Goal: Information Seeking & Learning: Learn about a topic

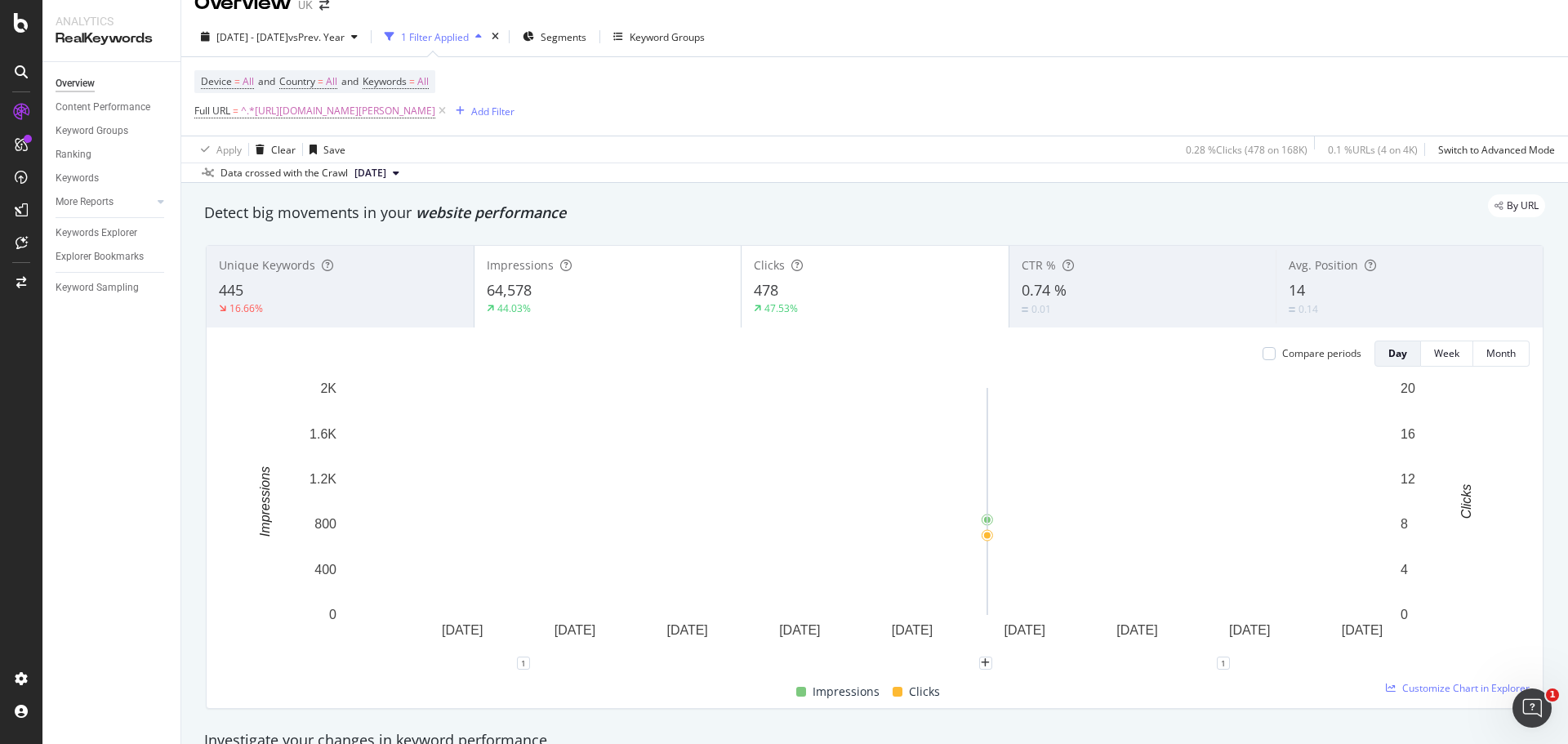
scroll to position [28, 0]
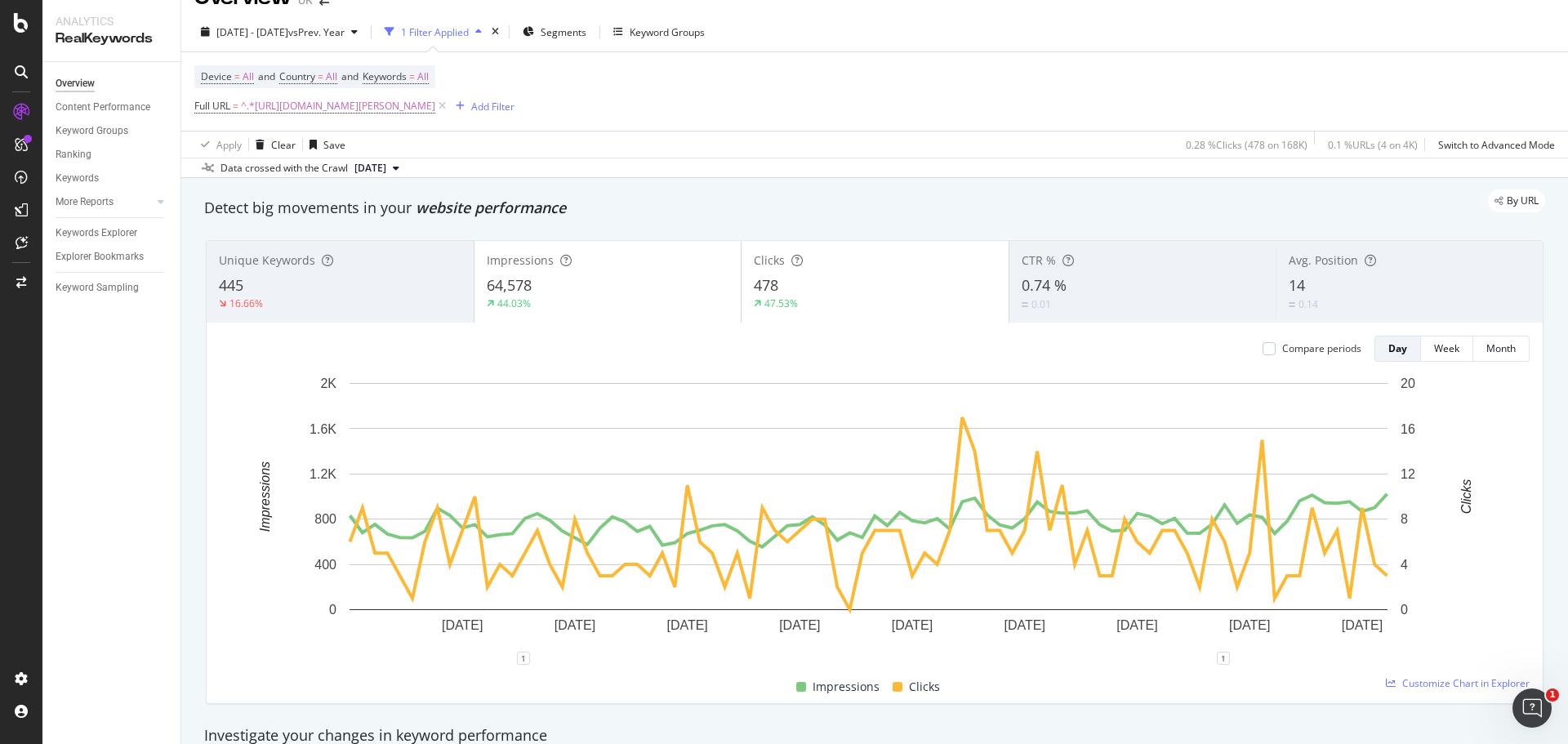
click at [884, 297] on div "47.53%" at bounding box center [874, 304] width 243 height 15
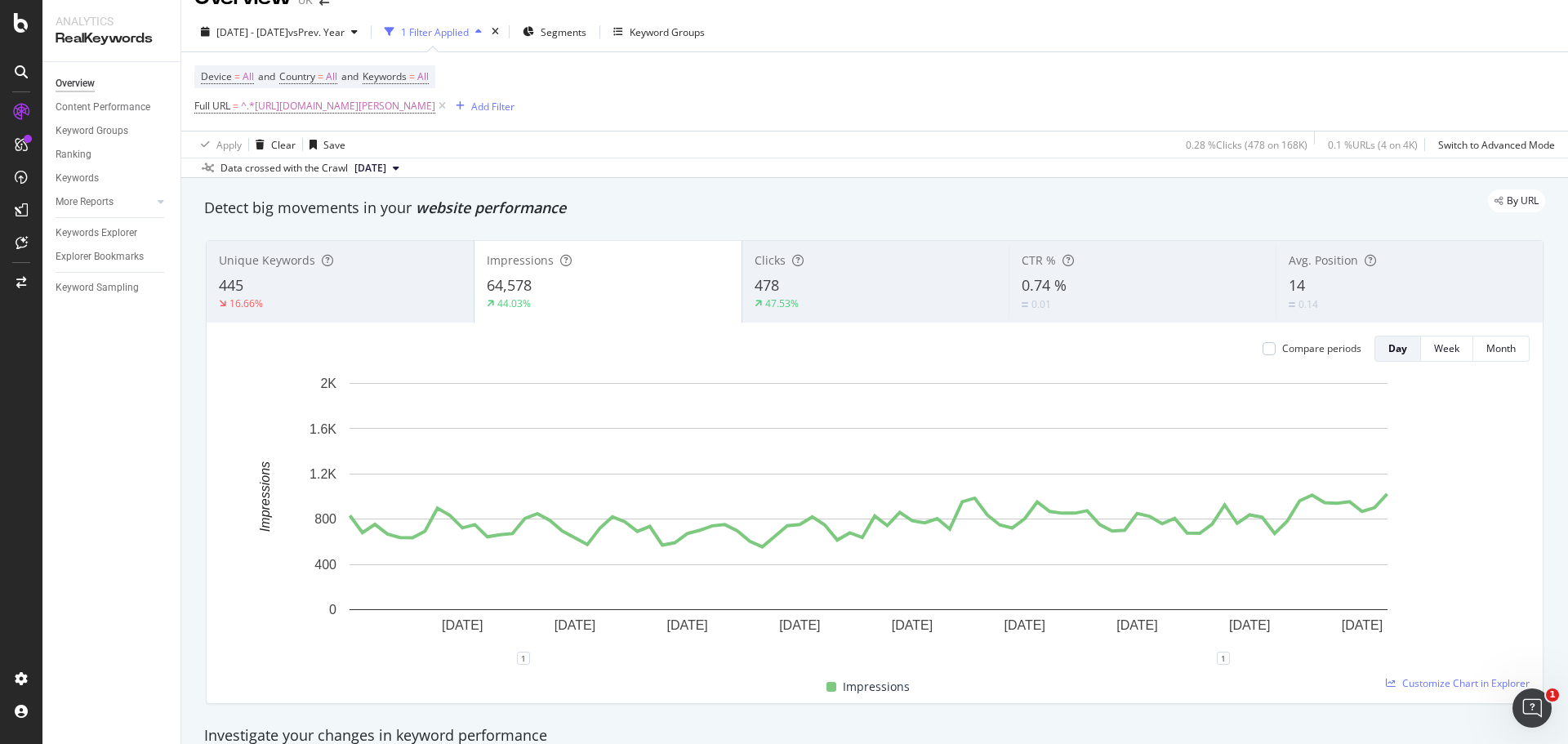
click at [848, 288] on div "478" at bounding box center [875, 286] width 243 height 21
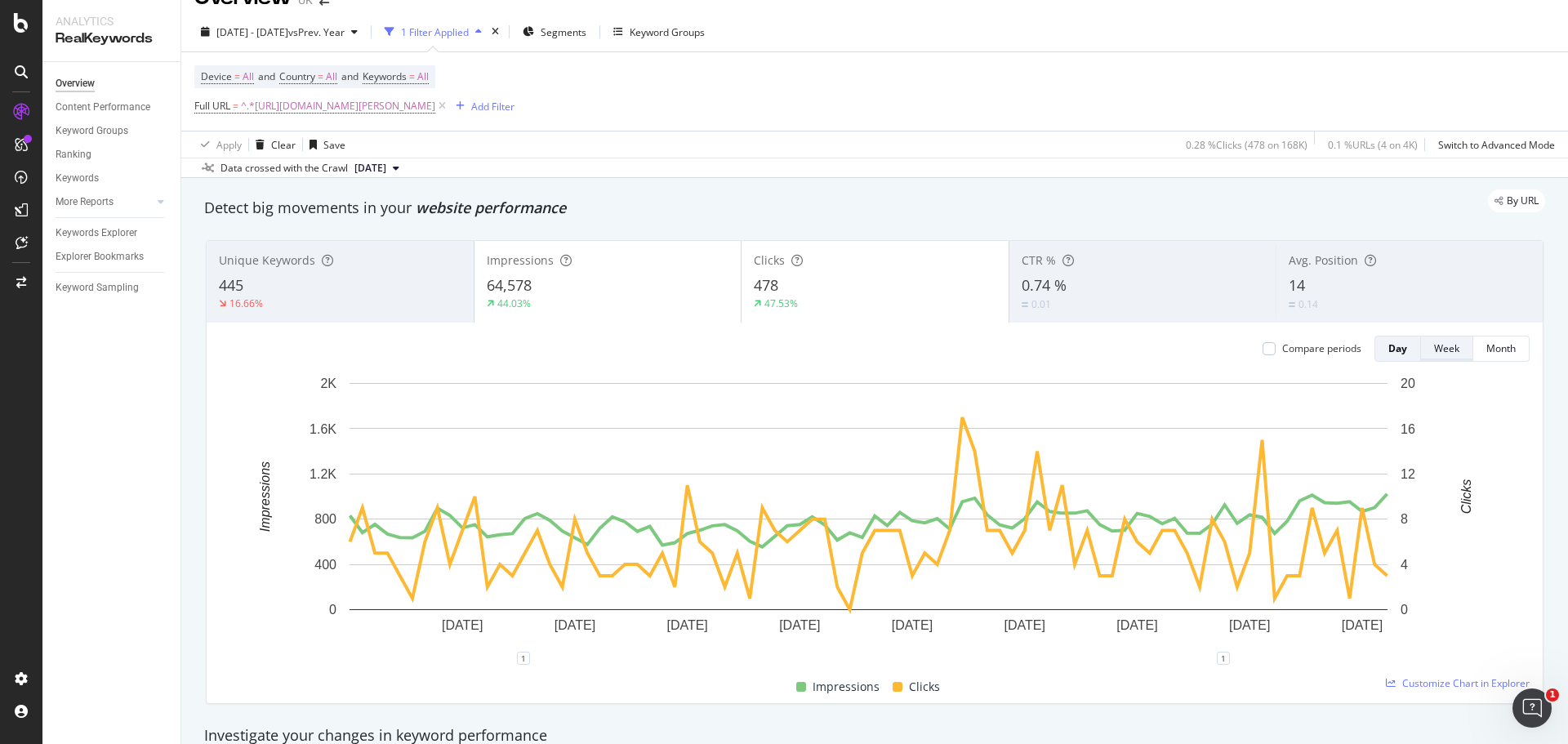
click at [1439, 351] on div "Week" at bounding box center [1446, 348] width 25 height 14
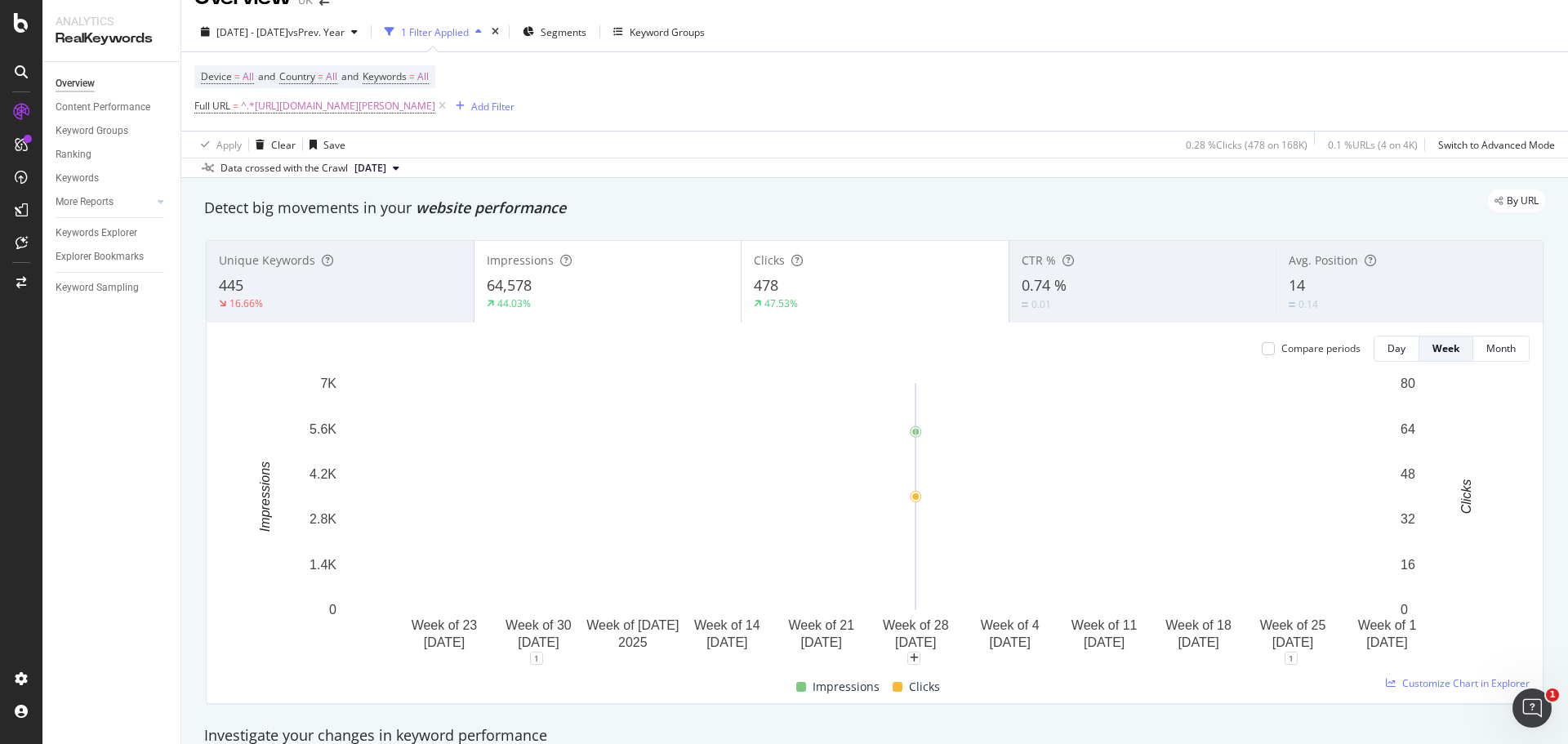
scroll to position [0, 0]
